Goal: Transaction & Acquisition: Purchase product/service

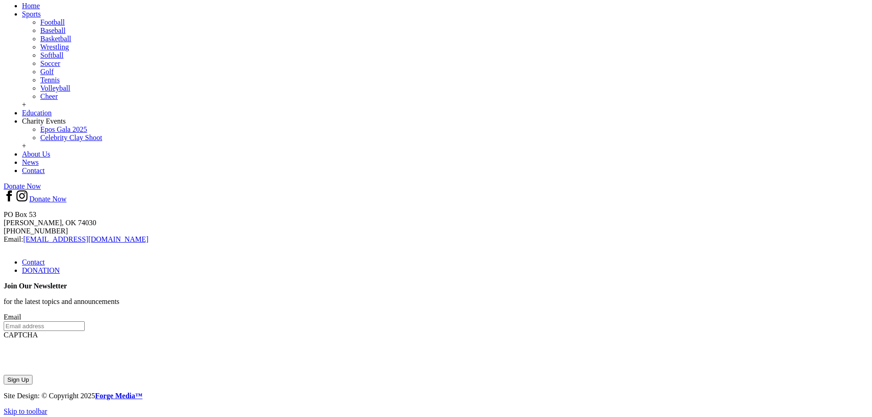
scroll to position [121, 0]
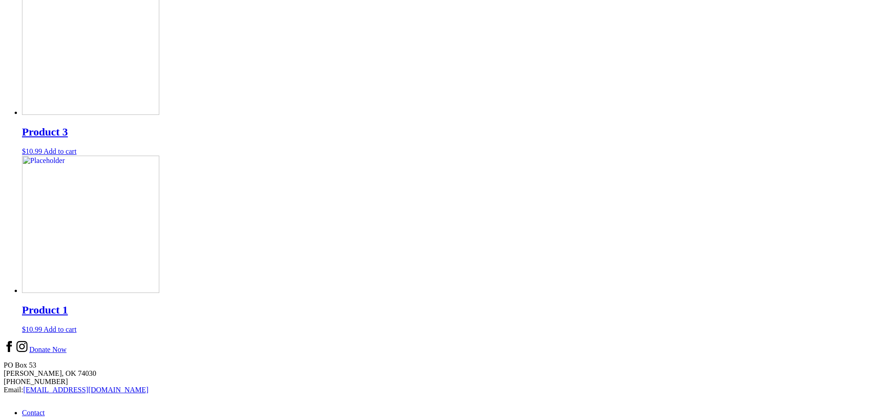
scroll to position [965, 0]
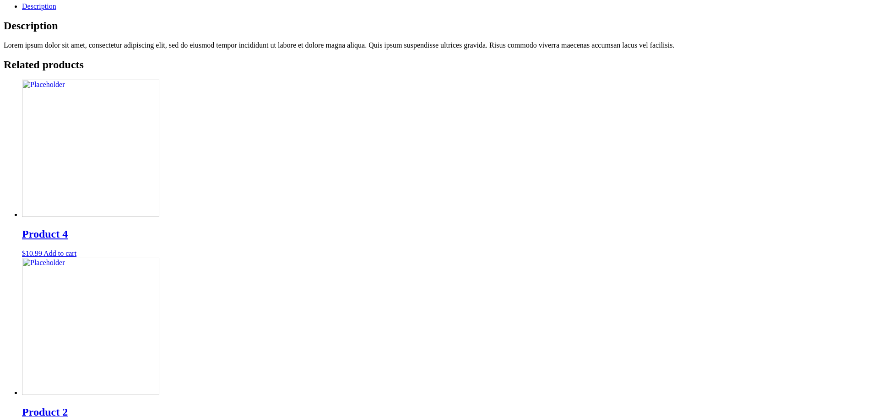
scroll to position [553, 0]
